Goal: Navigation & Orientation: Find specific page/section

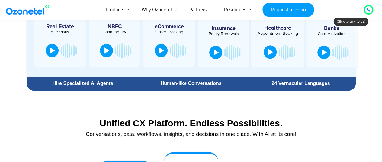
scroll to position [380, 0]
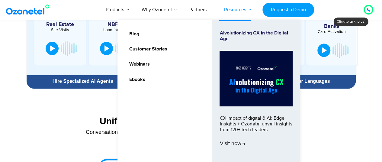
click at [244, 12] on link "Resources" at bounding box center [235, 10] width 40 height 20
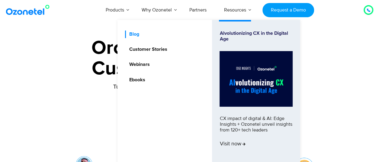
click at [137, 33] on link "Blog" at bounding box center [132, 34] width 15 height 8
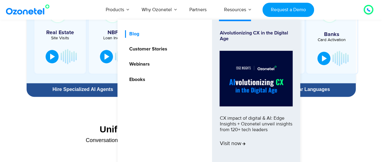
scroll to position [383, 0]
